Goal: Transaction & Acquisition: Purchase product/service

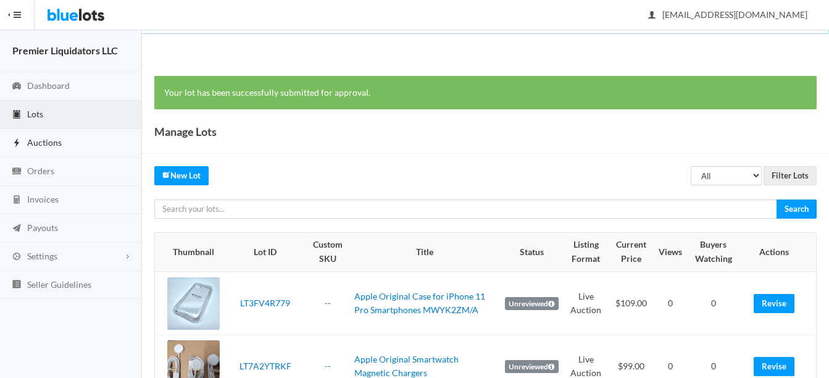
click at [46, 142] on span "Auctions" at bounding box center [44, 142] width 35 height 10
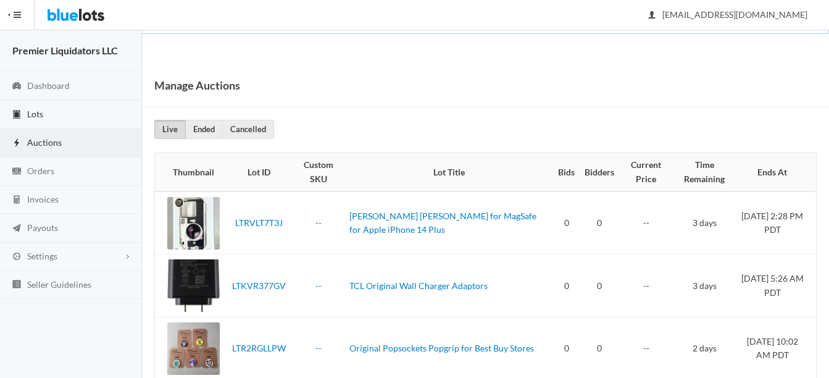
click at [25, 113] on link "Lots" at bounding box center [71, 115] width 142 height 28
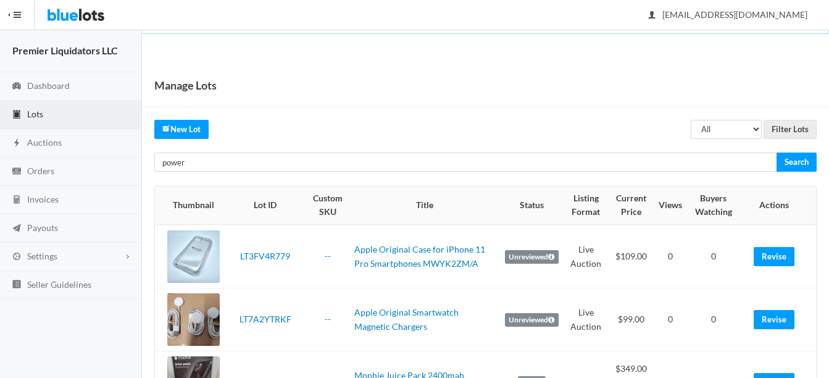
type input "power"
click at [776, 152] on input "Search" at bounding box center [796, 161] width 40 height 19
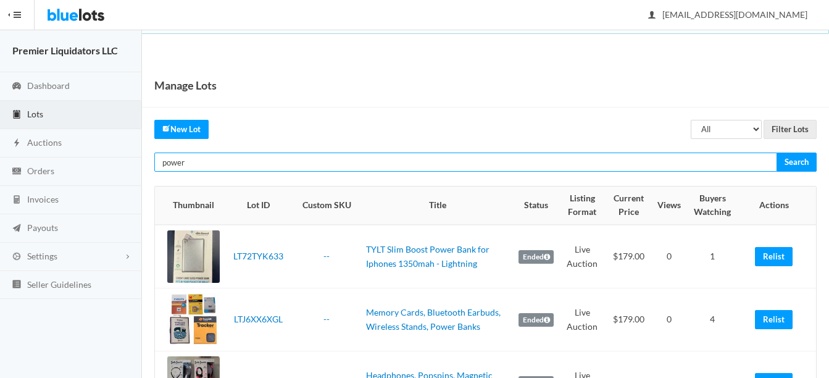
drag, startPoint x: 0, startPoint y: 0, endPoint x: 294, endPoint y: 159, distance: 334.3
click at [294, 159] on input "power" at bounding box center [465, 161] width 623 height 19
type input "p"
type input "pruregear"
click at [776, 152] on input "Search" at bounding box center [796, 161] width 40 height 19
